Goal: Information Seeking & Learning: Learn about a topic

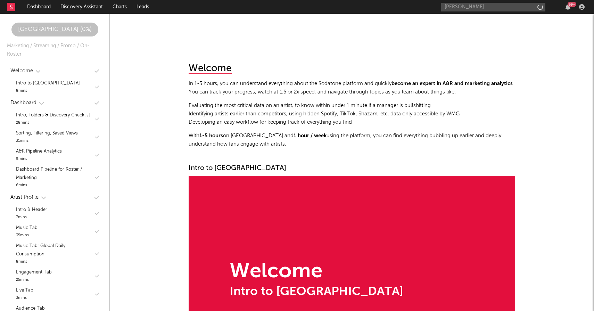
type input "[PERSON_NAME]"
click at [474, 3] on input "[PERSON_NAME]" at bounding box center [493, 7] width 104 height 9
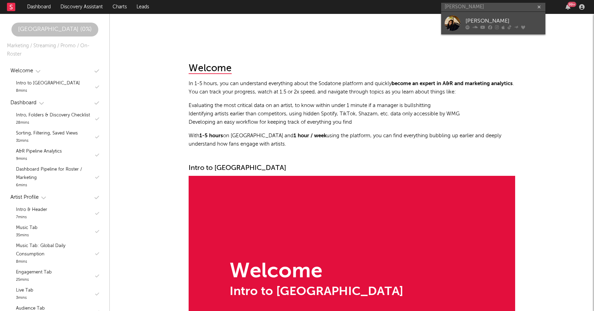
click at [474, 14] on link "[PERSON_NAME]" at bounding box center [493, 23] width 104 height 23
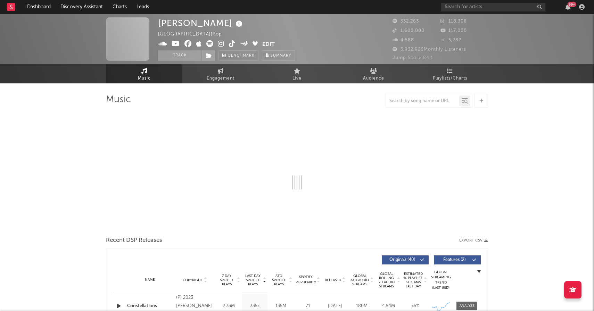
select select "6m"
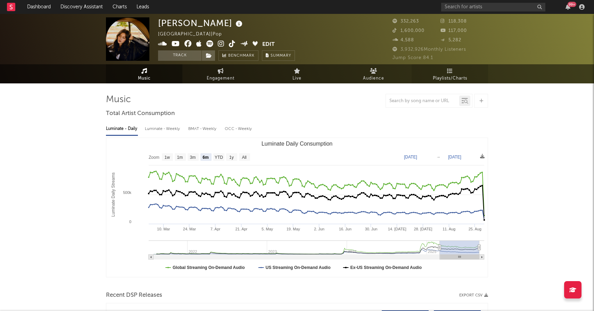
click at [443, 71] on link "Playlists/Charts" at bounding box center [450, 73] width 76 height 19
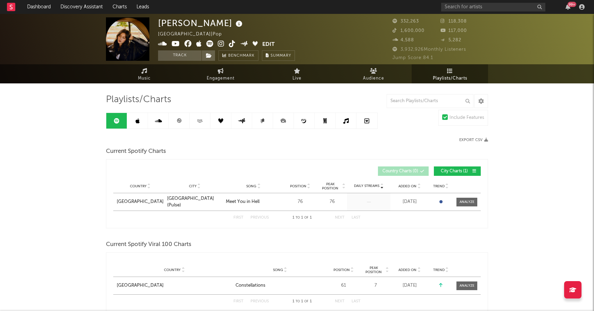
click at [453, 77] on span "Playlists/Charts" at bounding box center [450, 78] width 34 height 8
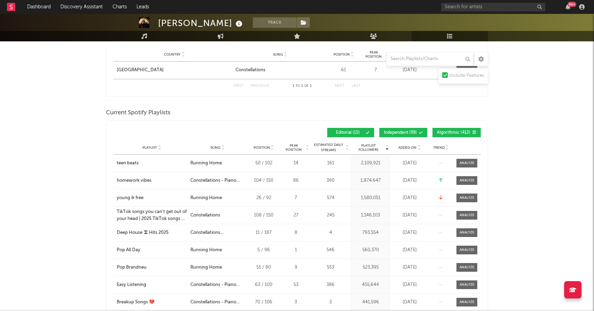
scroll to position [223, 0]
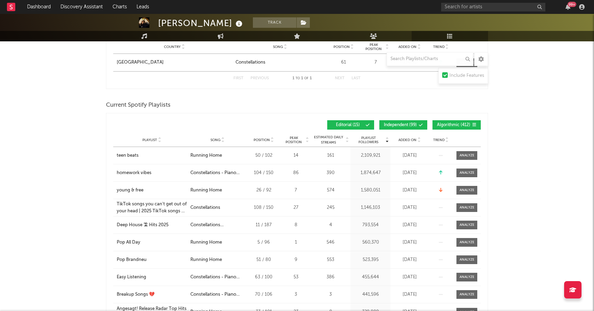
click at [409, 141] on span "Added On" at bounding box center [408, 140] width 18 height 4
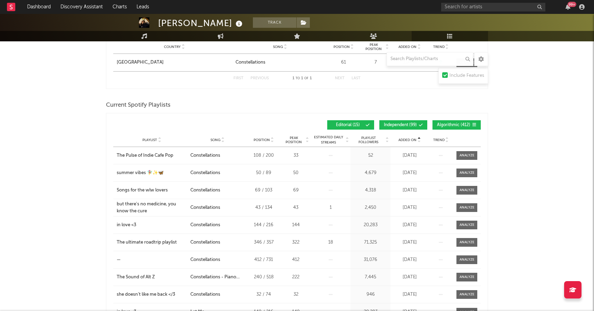
click at [409, 141] on span "Added On" at bounding box center [408, 140] width 18 height 4
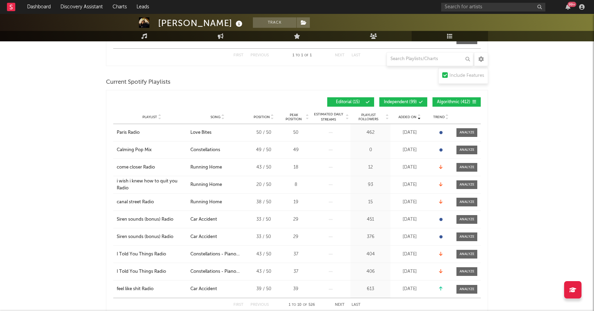
scroll to position [252, 0]
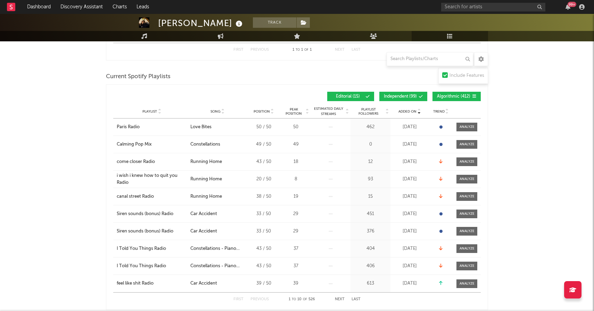
click at [443, 97] on span "Algorithmic ( 412 )" at bounding box center [453, 97] width 33 height 4
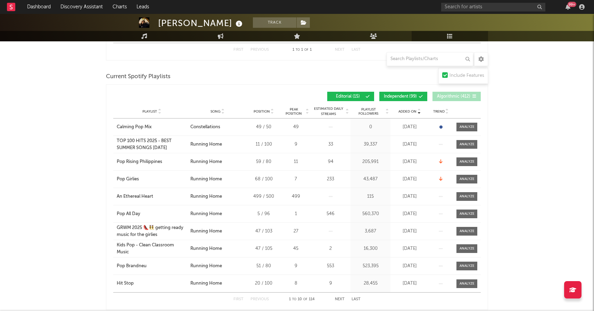
click at [417, 97] on span "Independent ( 99 )" at bounding box center [400, 97] width 33 height 4
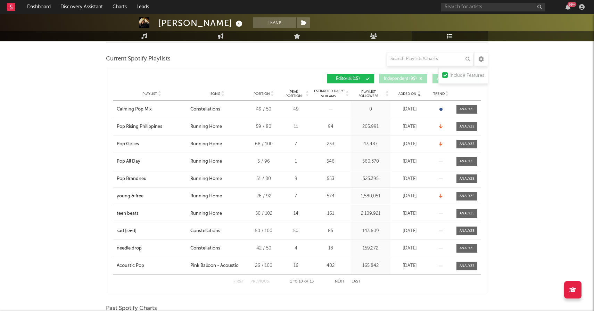
scroll to position [269, 0]
click at [131, 111] on div "Calming Pop Mix" at bounding box center [134, 109] width 35 height 7
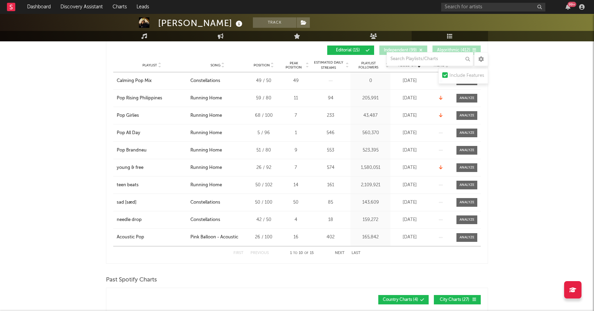
scroll to position [265, 0]
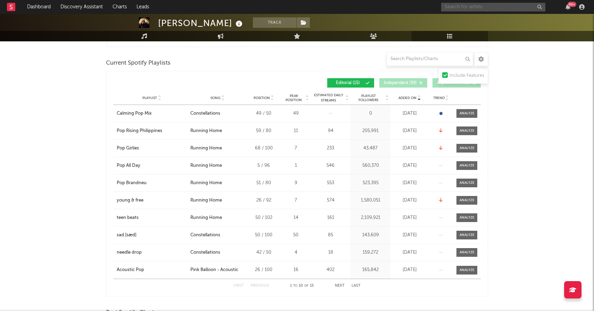
click at [504, 3] on input "text" at bounding box center [493, 7] width 104 height 9
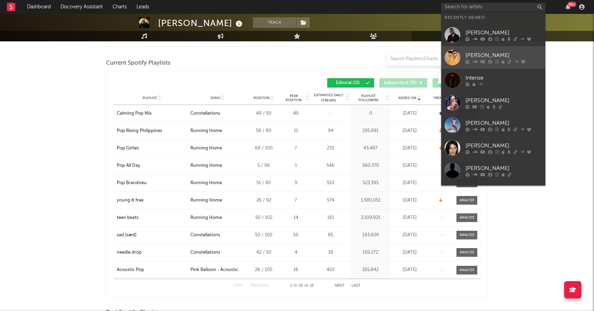
click at [479, 59] on div at bounding box center [504, 61] width 76 height 4
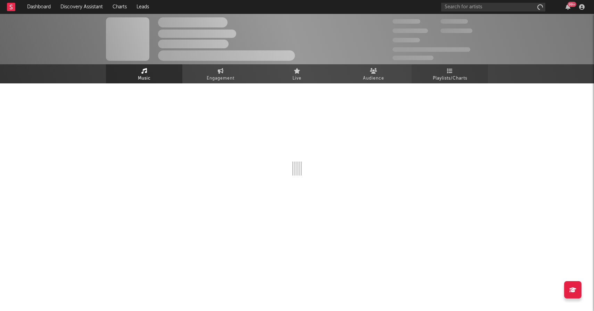
click at [445, 74] on span "Playlists/Charts" at bounding box center [450, 78] width 34 height 8
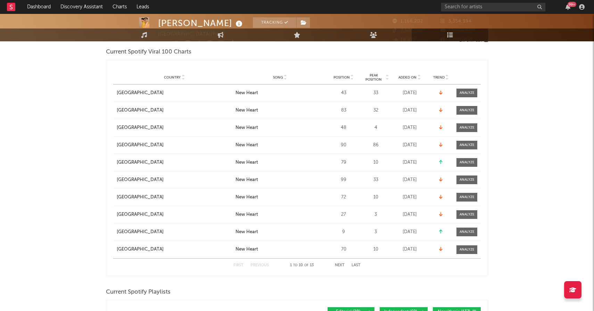
scroll to position [271, 0]
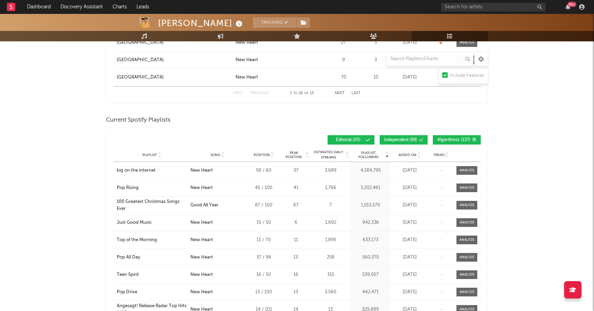
click at [441, 137] on button "Algorithmic ( 137 )" at bounding box center [457, 139] width 48 height 9
click at [410, 139] on span "Independent ( 69 )" at bounding box center [400, 140] width 33 height 4
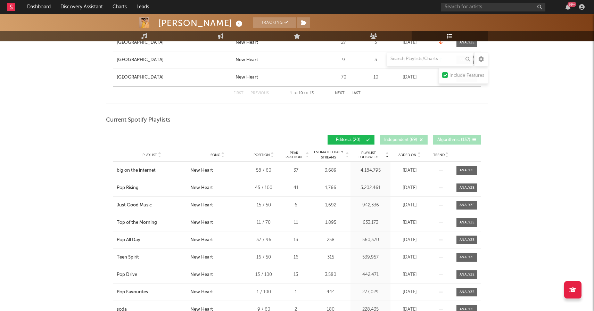
click at [409, 153] on span "Added On" at bounding box center [408, 155] width 18 height 4
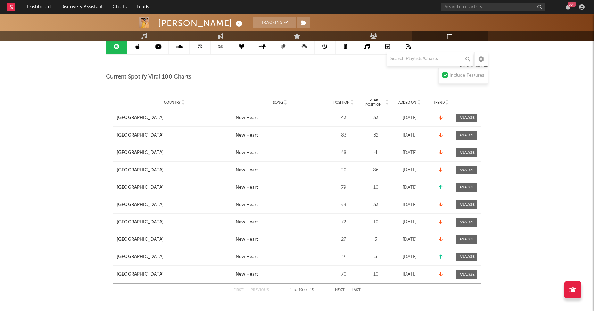
scroll to position [0, 0]
